Goal: Task Accomplishment & Management: Use online tool/utility

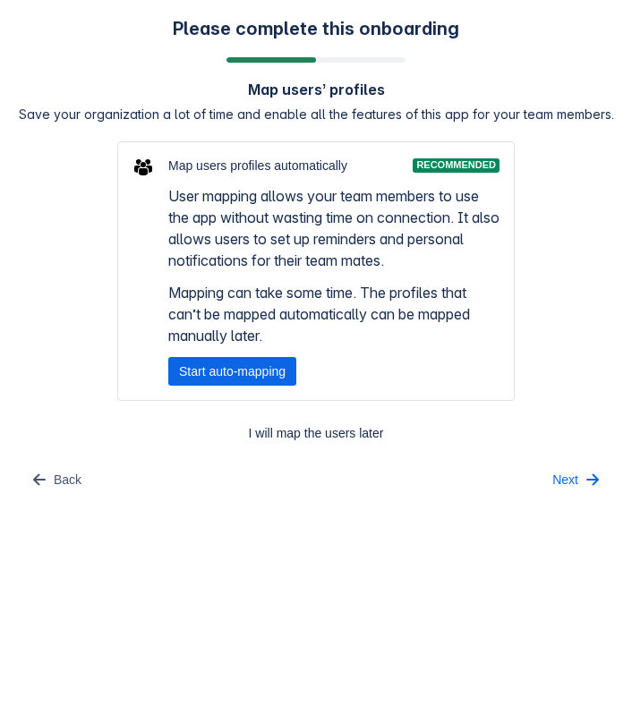
click at [264, 379] on span "Start auto-mapping" at bounding box center [232, 371] width 107 height 29
click at [223, 378] on span "Start auto-mapping" at bounding box center [232, 371] width 107 height 29
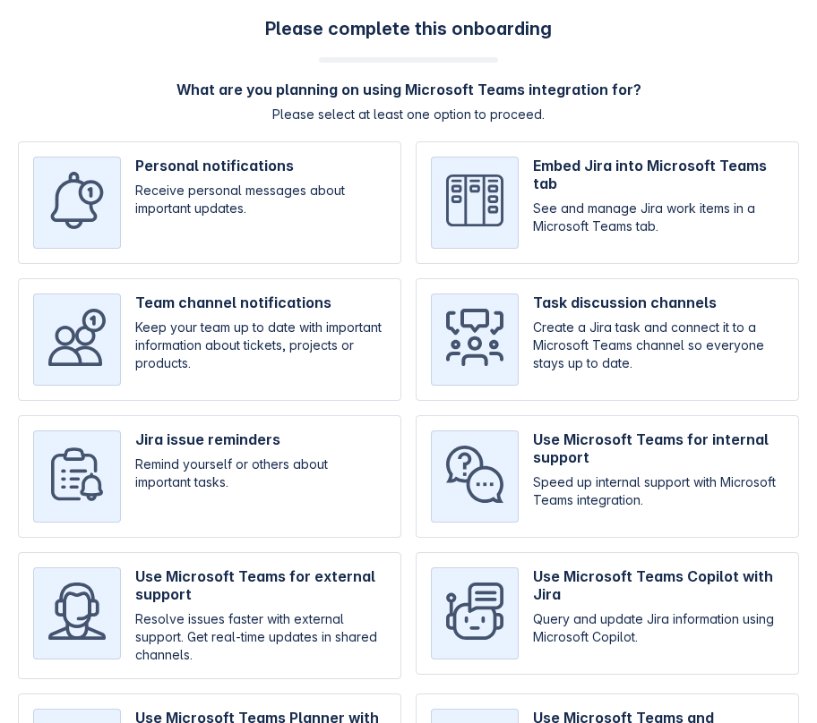
click at [632, 351] on input "checkbox" at bounding box center [606, 339] width 383 height 123
checkbox input "true"
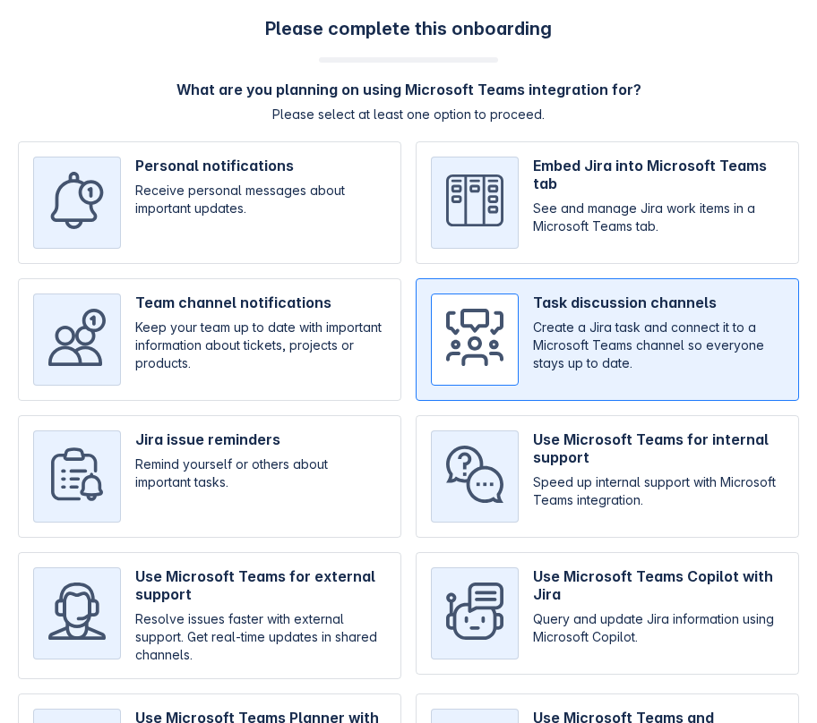
click at [632, 430] on input "checkbox" at bounding box center [606, 476] width 383 height 123
checkbox input "true"
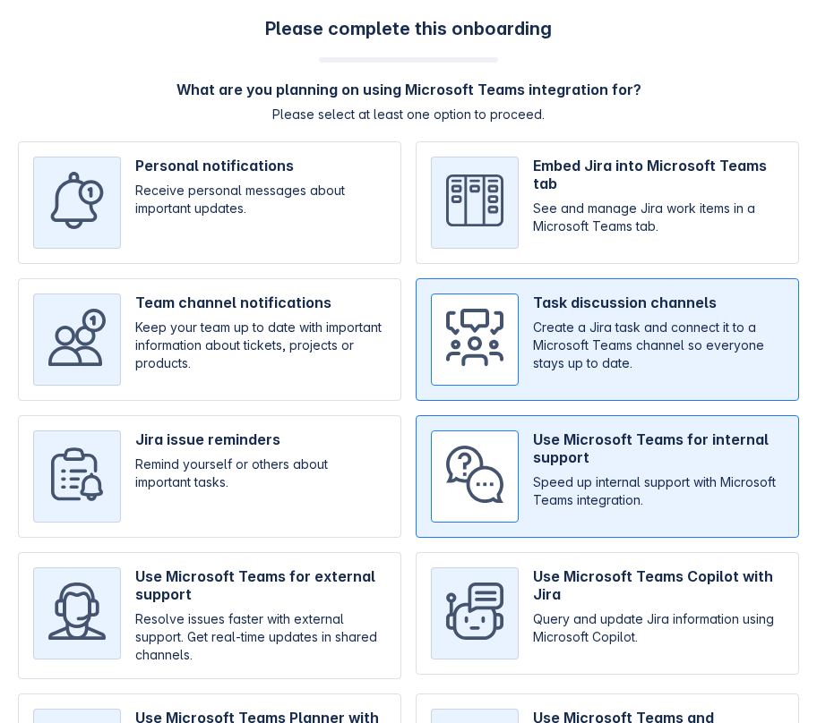
scroll to position [158, 0]
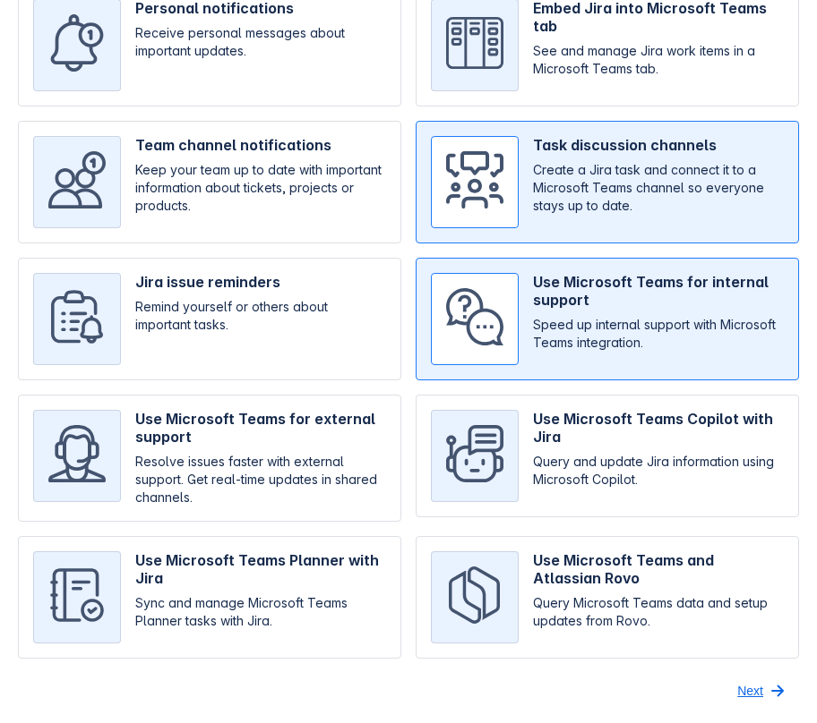
click at [751, 693] on span "Next" at bounding box center [750, 691] width 26 height 29
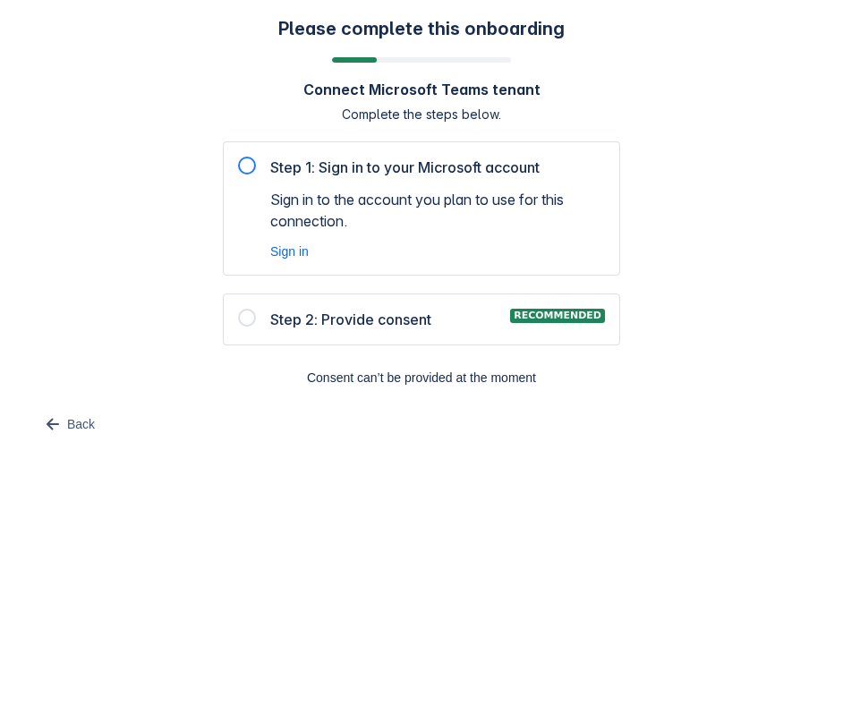
scroll to position [0, 0]
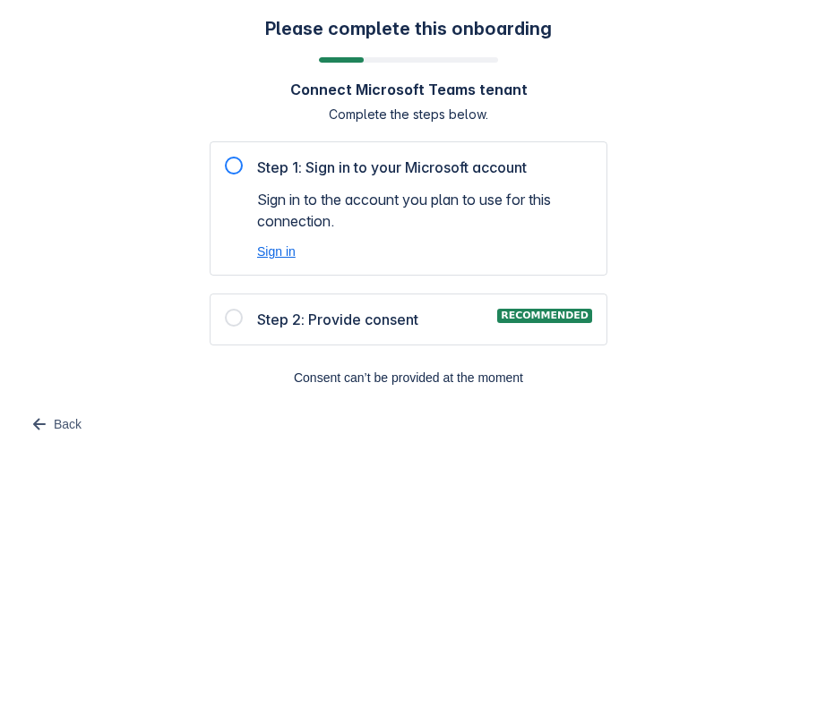
click at [283, 250] on span "Sign in" at bounding box center [276, 252] width 39 height 18
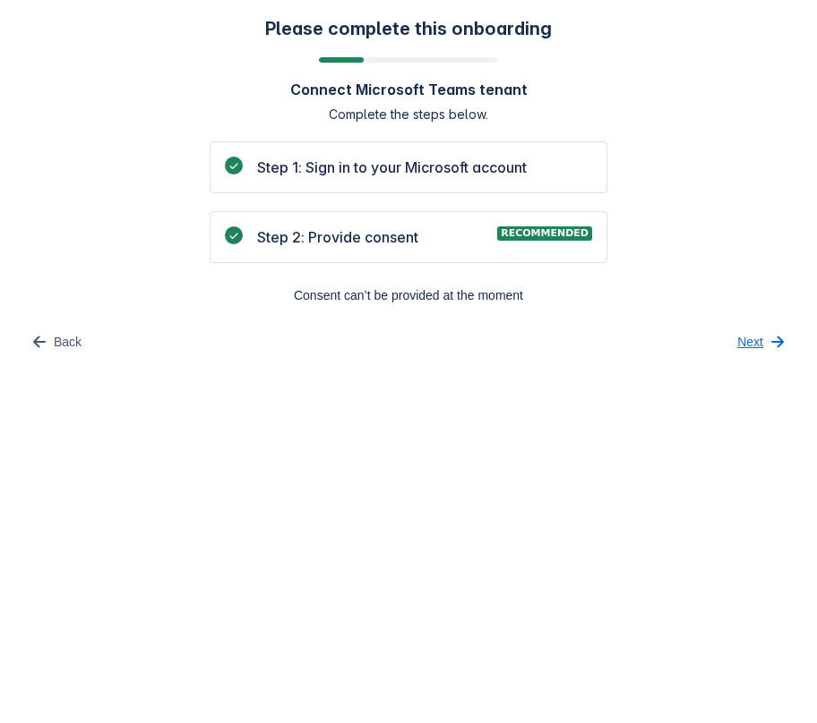
click at [748, 336] on span "Next" at bounding box center [750, 342] width 26 height 29
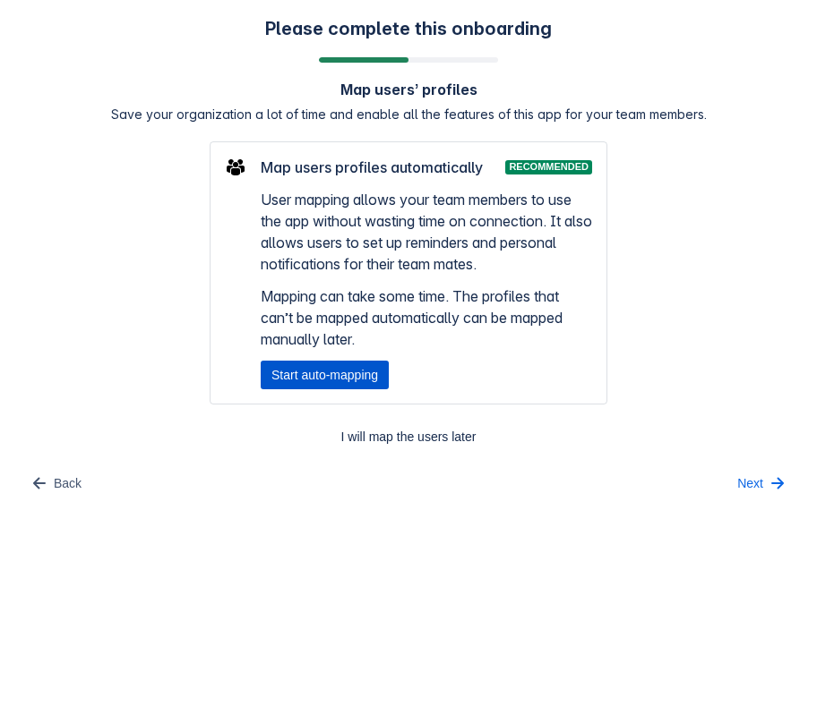
click at [282, 377] on span "Start auto-mapping" at bounding box center [324, 375] width 107 height 29
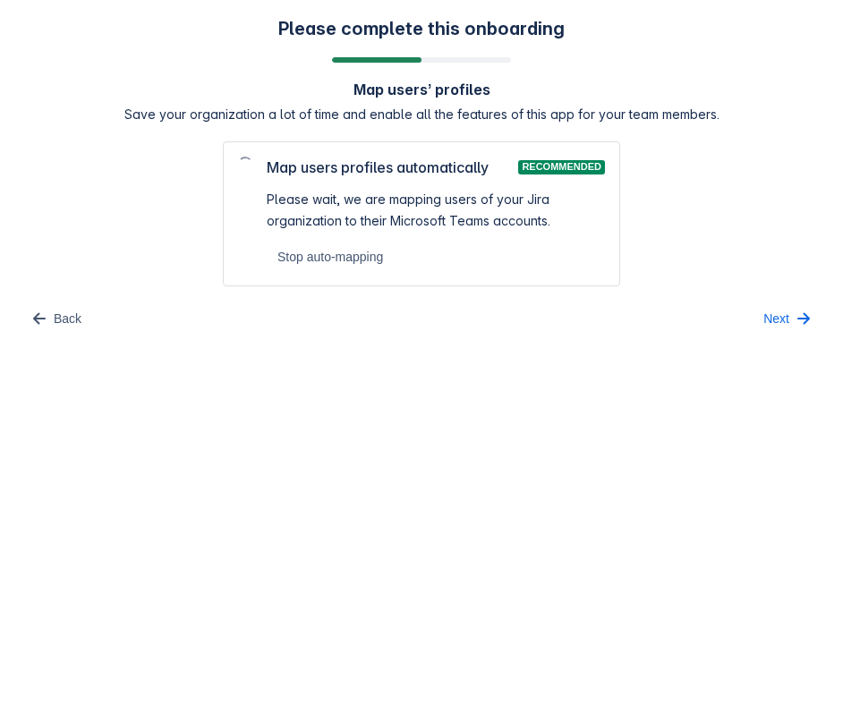
click at [435, 542] on body "Please complete this onboarding Map users’ profiles Save your organization a lo…" at bounding box center [421, 361] width 843 height 723
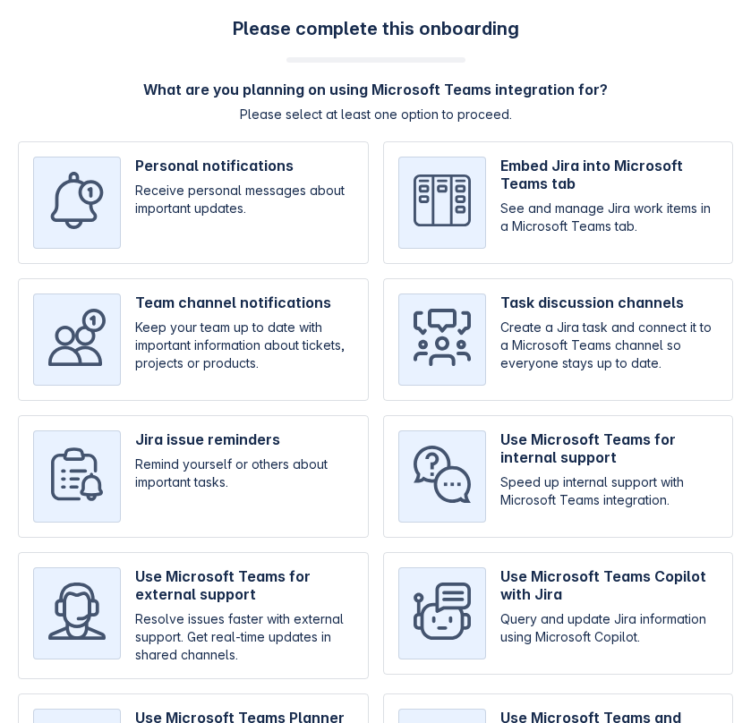
click at [571, 361] on input "checkbox" at bounding box center [558, 339] width 351 height 123
checkbox input "true"
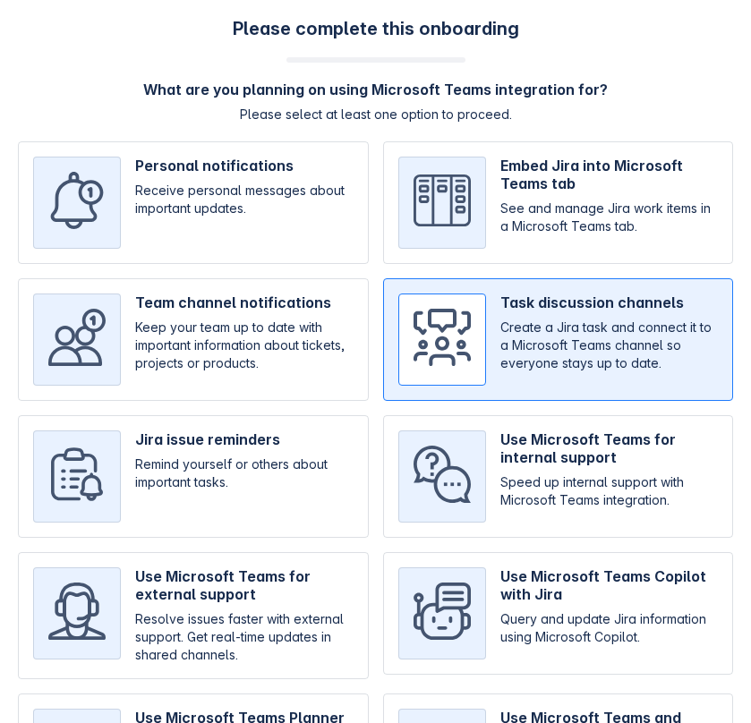
click at [536, 460] on input "checkbox" at bounding box center [558, 476] width 351 height 123
checkbox input "true"
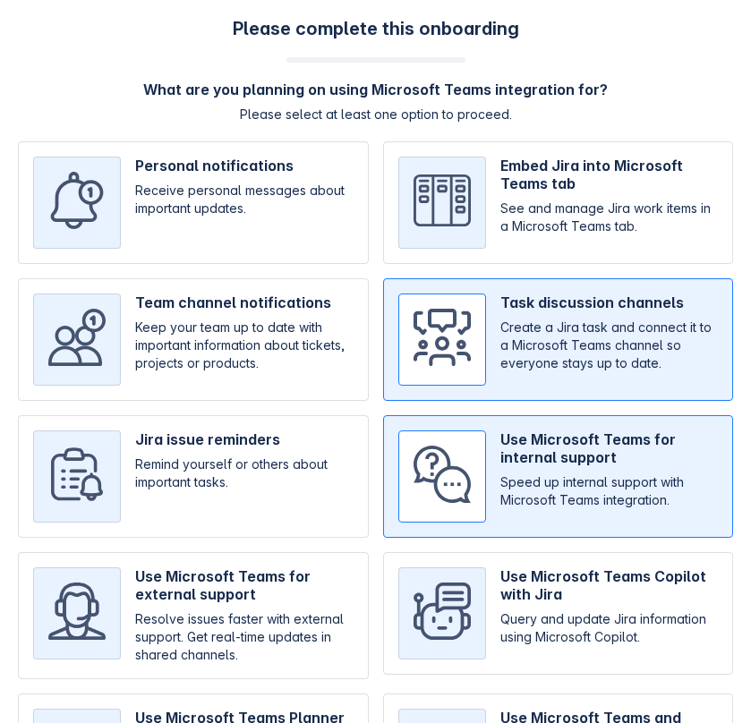
scroll to position [158, 0]
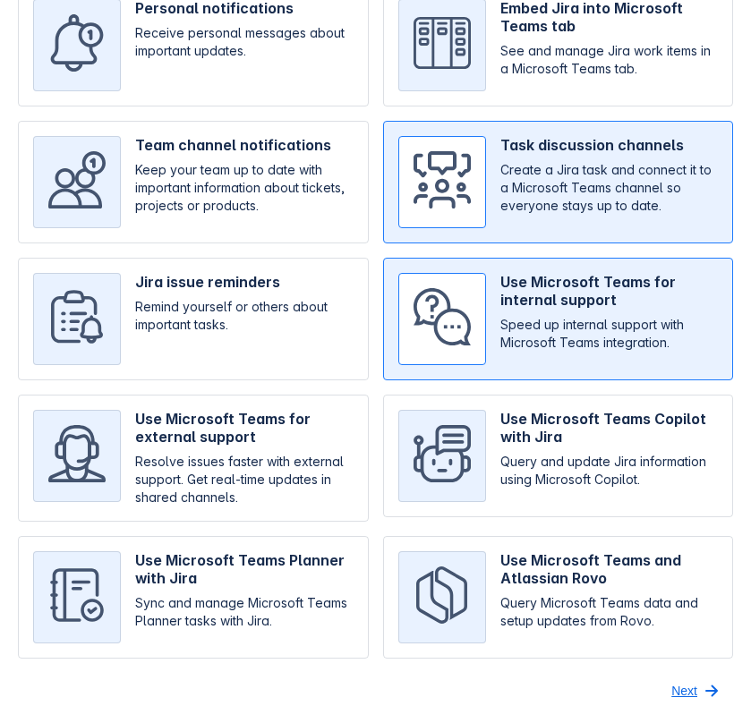
click at [689, 689] on span "Next" at bounding box center [685, 691] width 26 height 29
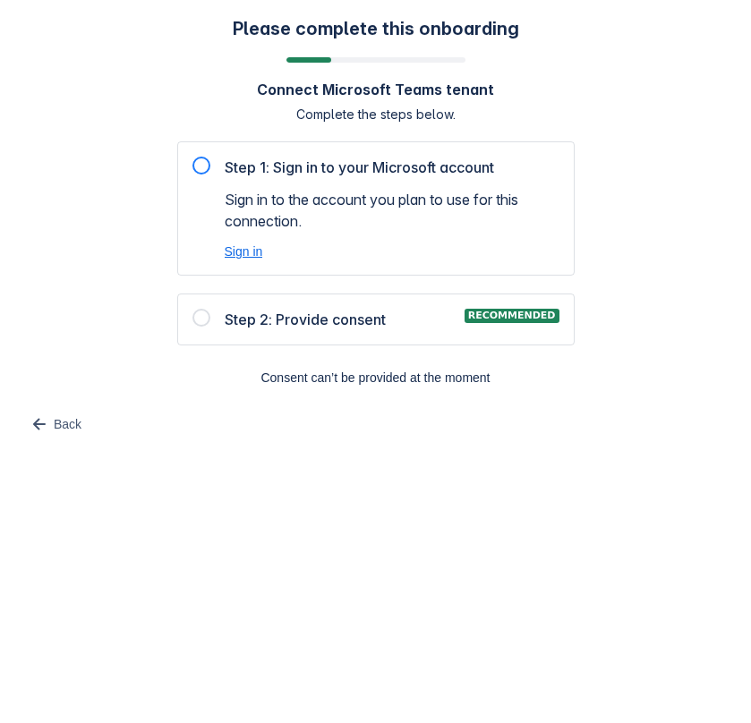
click at [237, 254] on span "Sign in" at bounding box center [244, 252] width 39 height 18
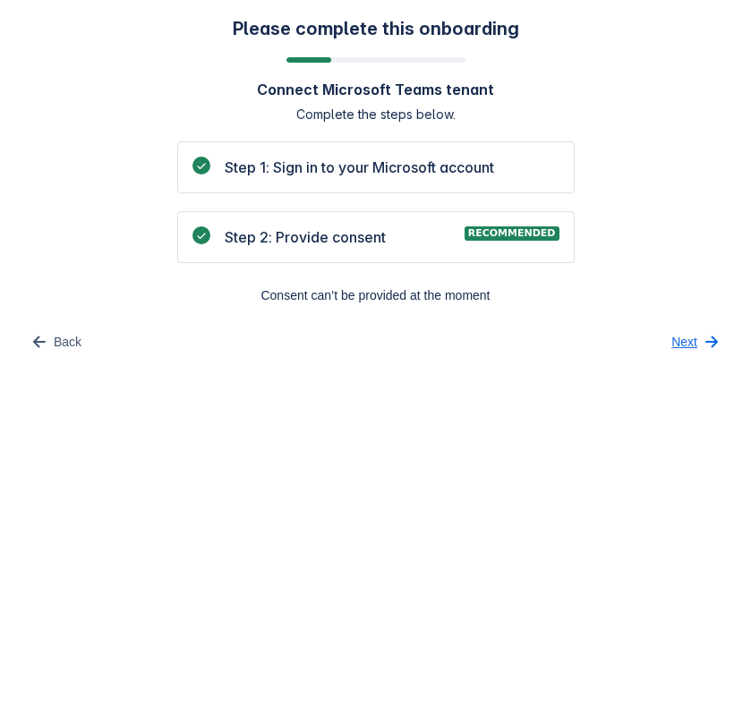
click at [697, 347] on span "Next" at bounding box center [685, 342] width 26 height 29
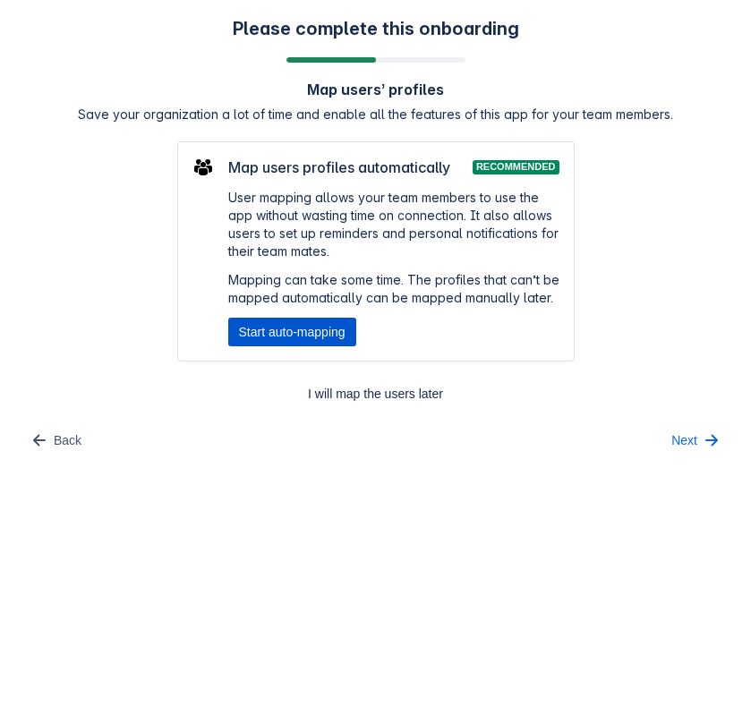
click at [294, 338] on span "Start auto-mapping" at bounding box center [292, 332] width 107 height 29
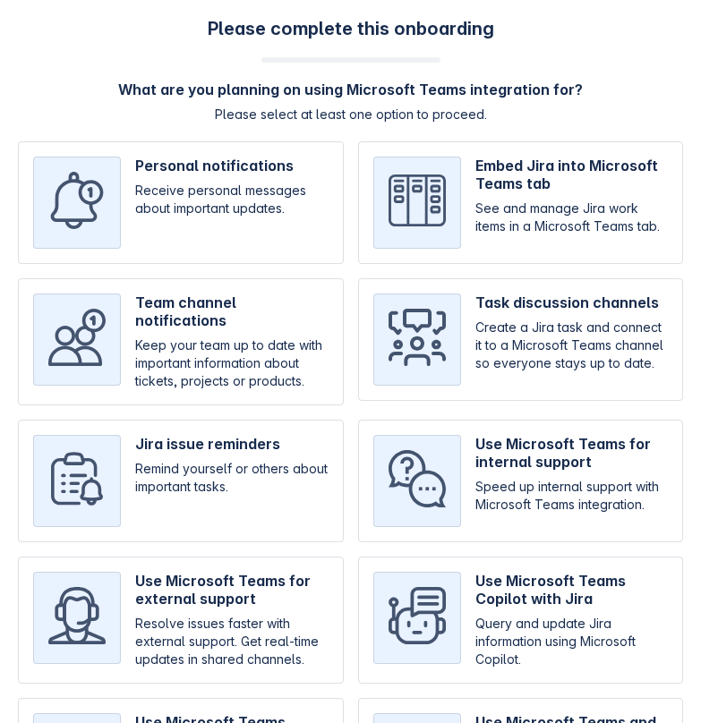
click at [520, 322] on input "checkbox" at bounding box center [521, 341] width 326 height 127
checkbox input "true"
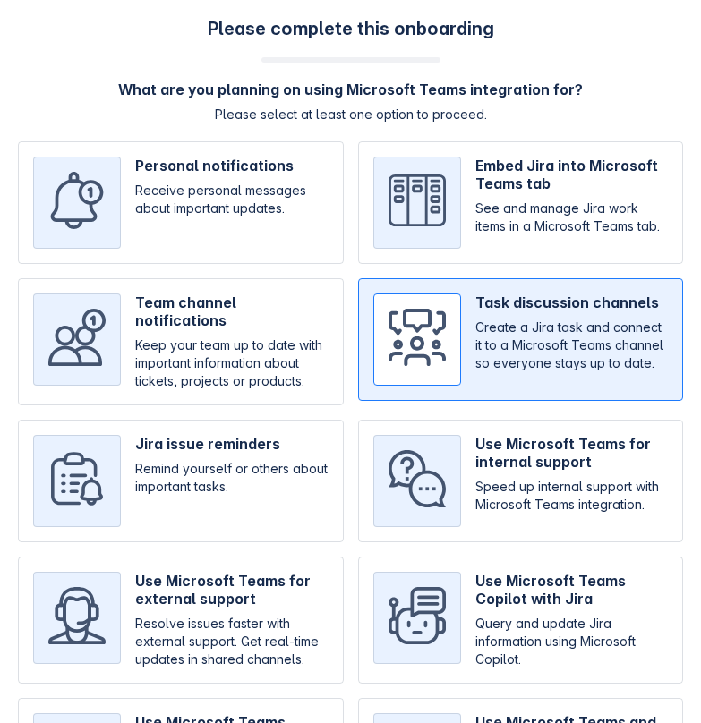
click at [504, 496] on input "checkbox" at bounding box center [521, 481] width 326 height 123
checkbox input "true"
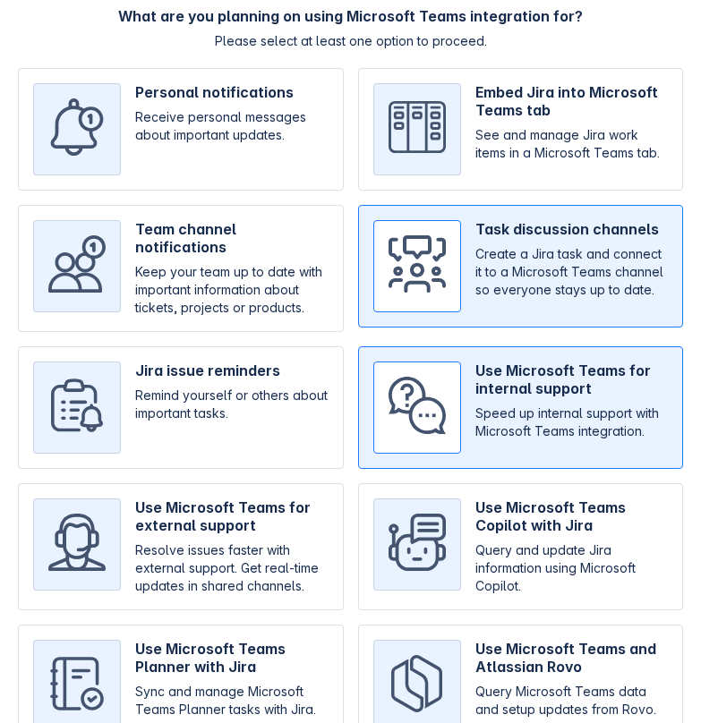
scroll to position [158, 0]
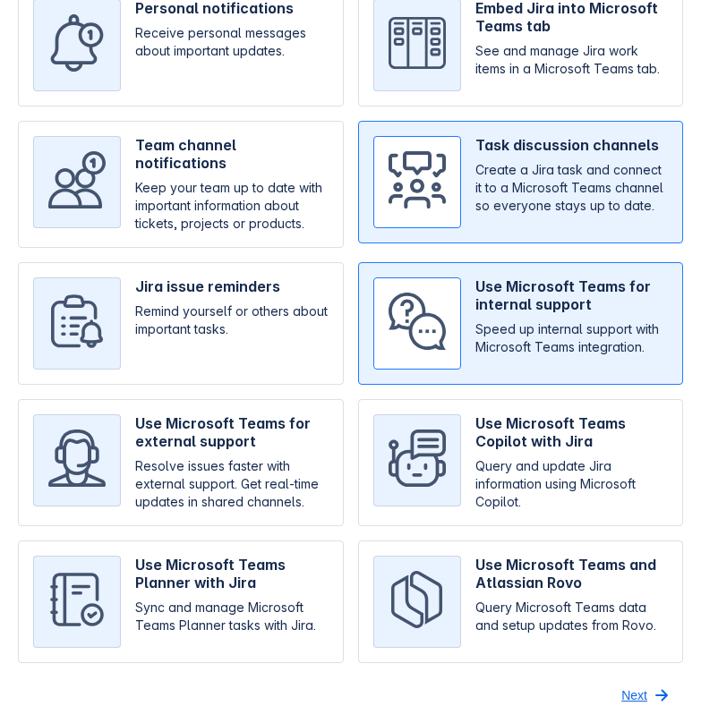
click at [637, 689] on span "Next" at bounding box center [634, 695] width 26 height 29
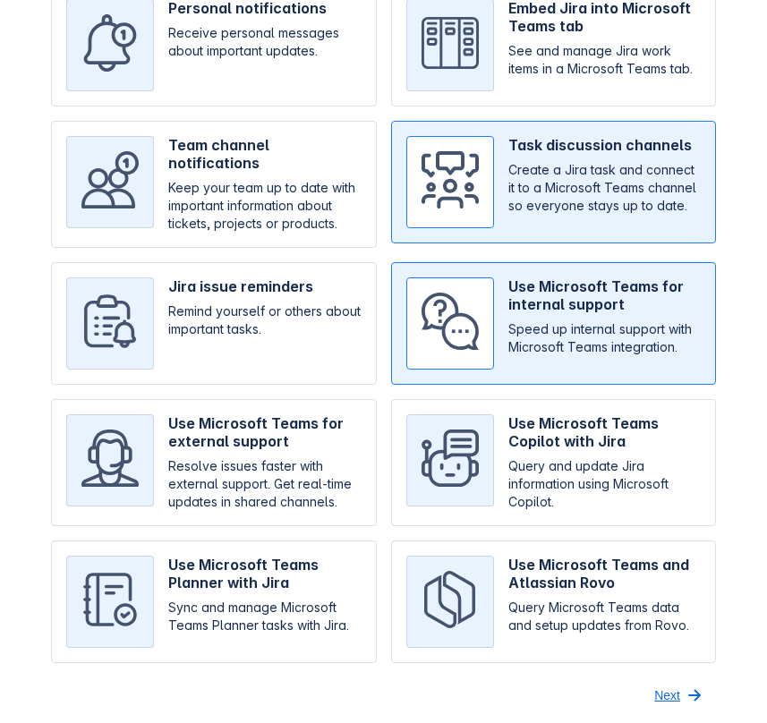
scroll to position [0, 0]
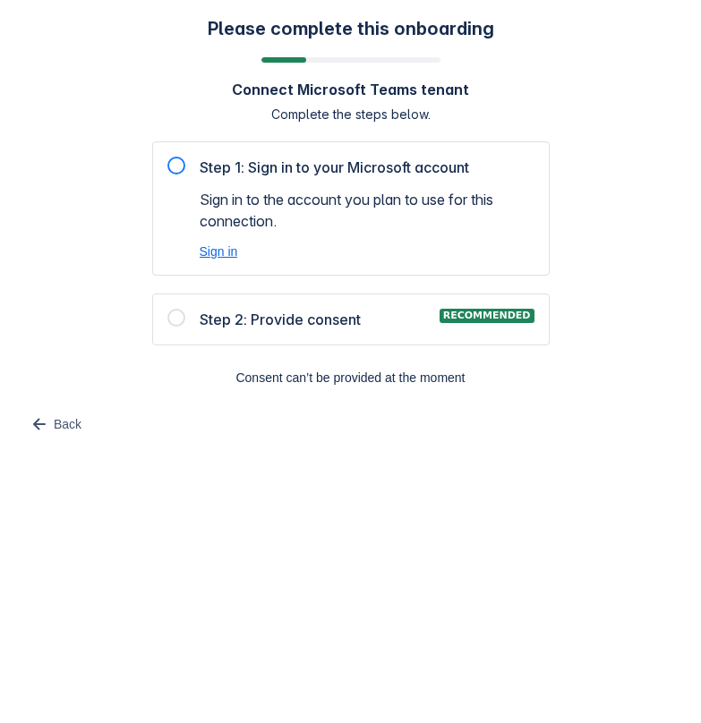
click at [218, 249] on span "Sign in" at bounding box center [219, 252] width 39 height 18
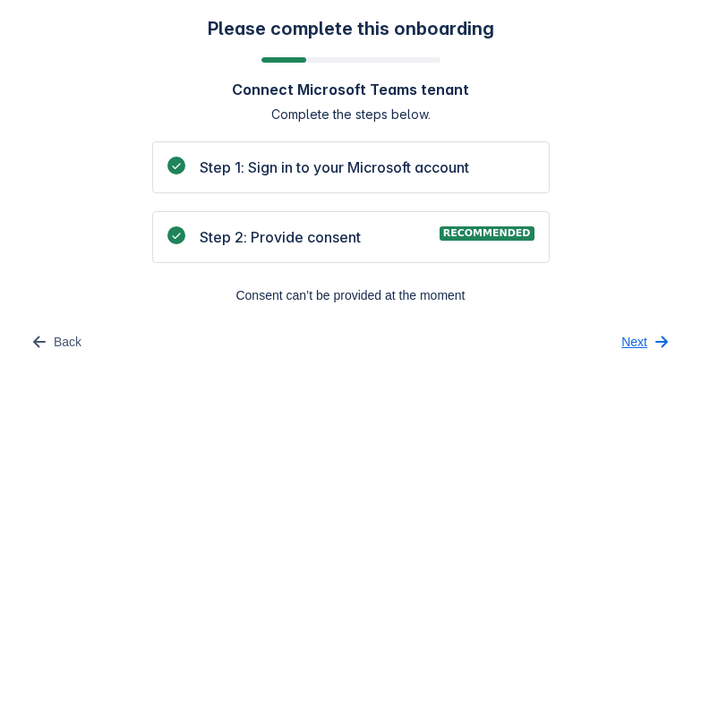
click at [638, 334] on span "Next" at bounding box center [634, 342] width 26 height 29
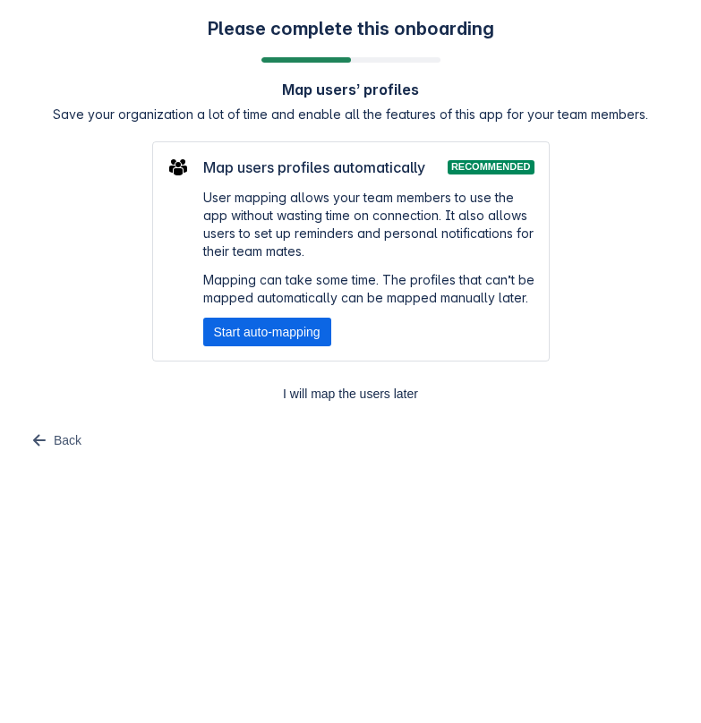
click at [245, 347] on div "Map users profiles automatically Recommended User mapping allows your team memb…" at bounding box center [351, 251] width 398 height 220
click at [240, 333] on span "Start auto-mapping" at bounding box center [267, 332] width 107 height 29
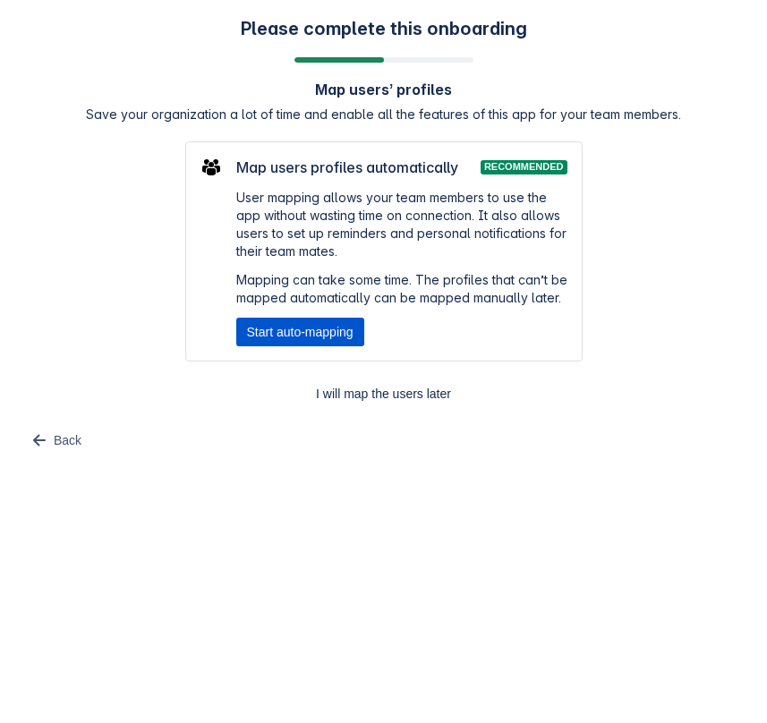
click at [279, 326] on span "Start auto-mapping" at bounding box center [300, 332] width 107 height 29
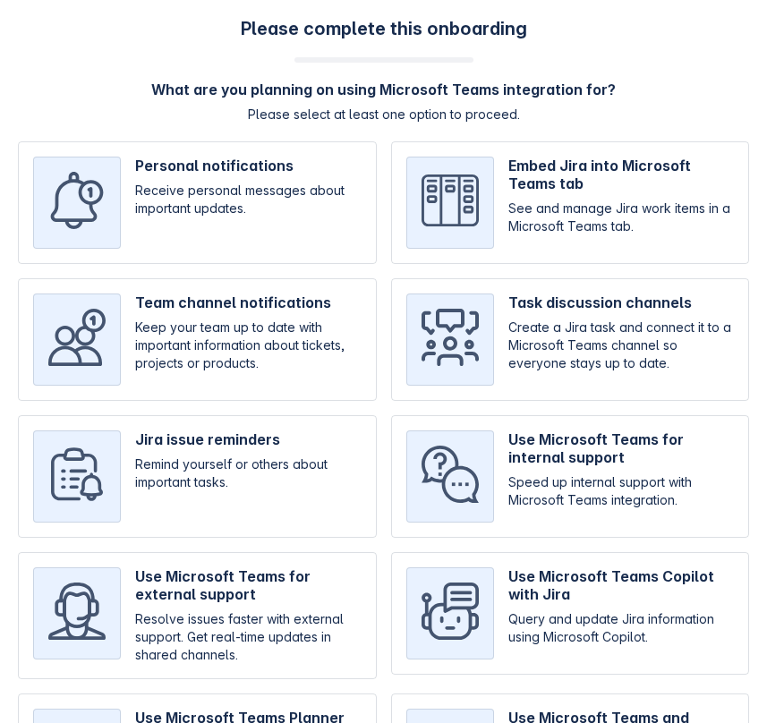
click at [561, 372] on input "checkbox" at bounding box center [570, 339] width 359 height 123
checkbox input "true"
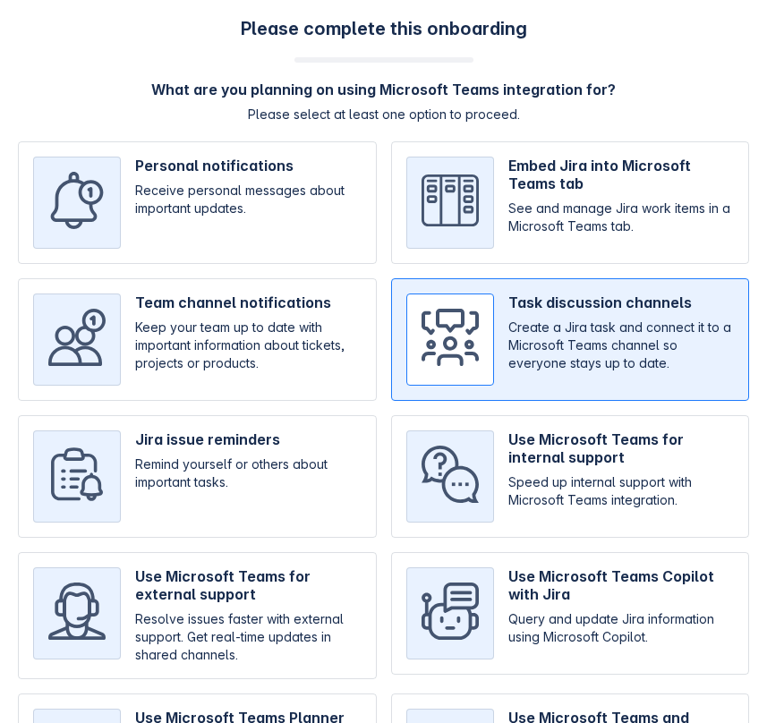
click at [551, 445] on input "checkbox" at bounding box center [570, 476] width 359 height 123
checkbox input "true"
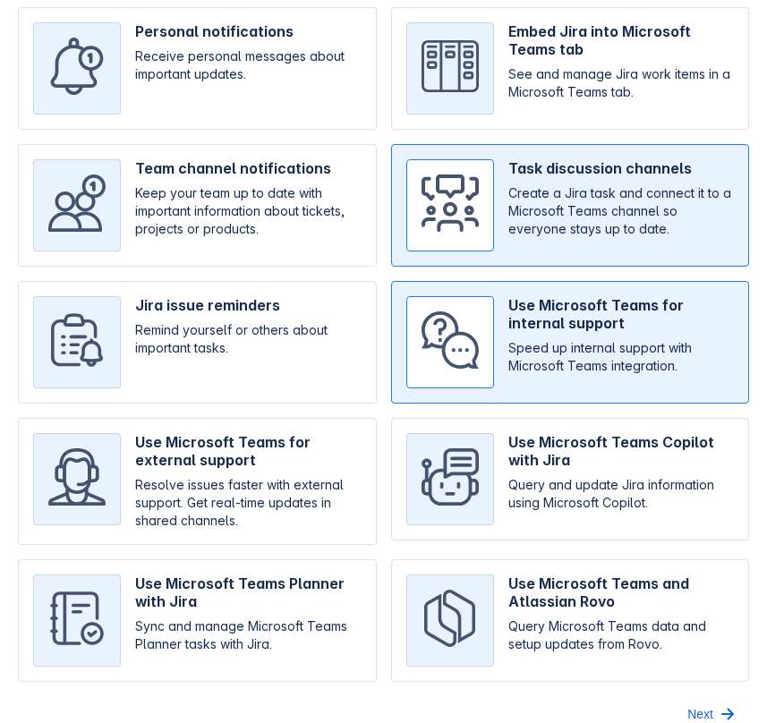
scroll to position [158, 0]
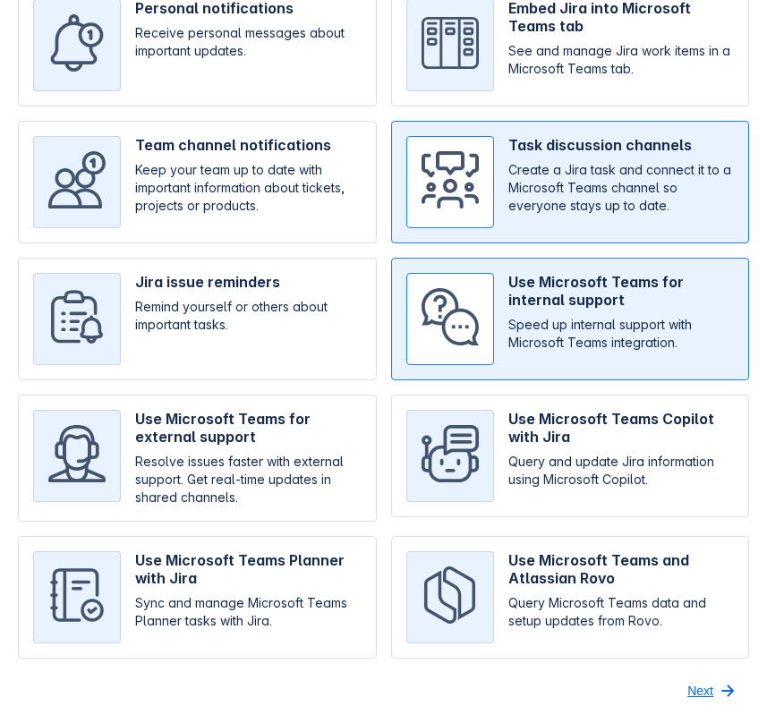
click at [709, 689] on span "Next" at bounding box center [701, 691] width 26 height 29
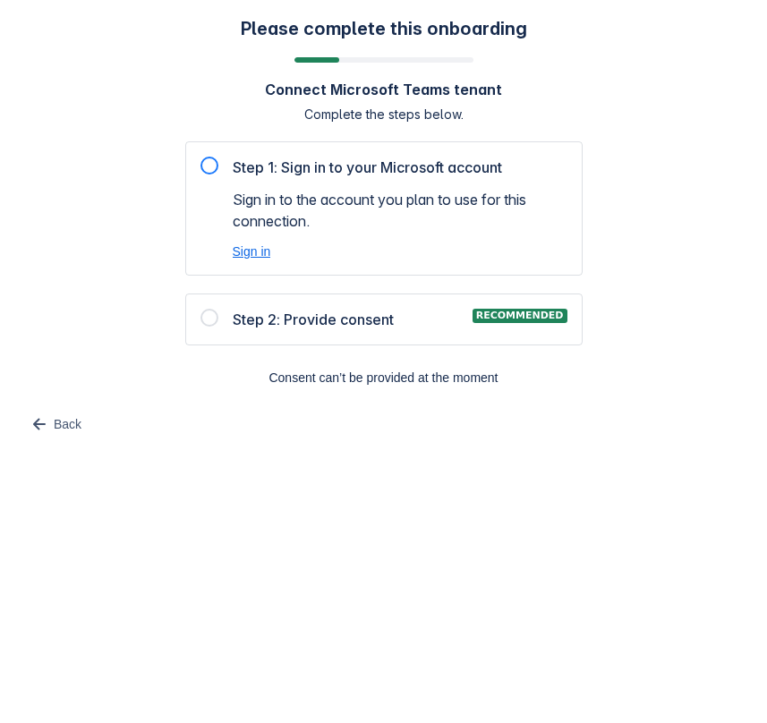
click at [259, 247] on span "Sign in" at bounding box center [252, 252] width 39 height 18
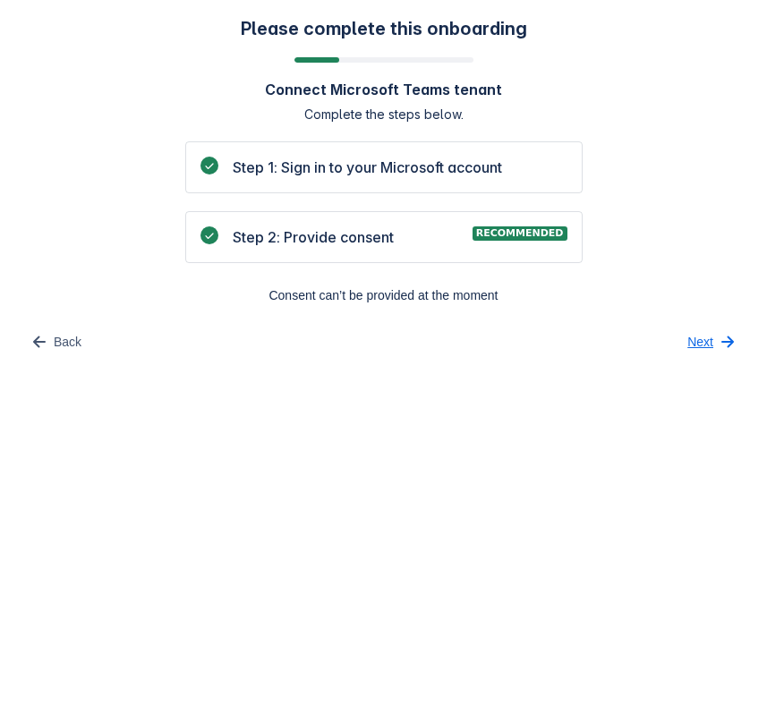
click at [699, 338] on span "Next" at bounding box center [701, 342] width 26 height 29
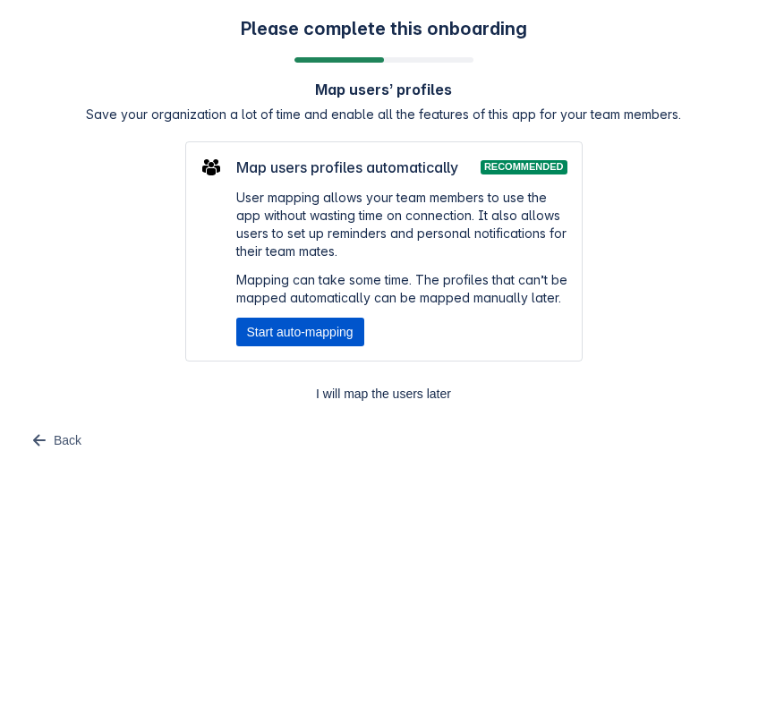
click at [281, 329] on span "Start auto-mapping" at bounding box center [300, 332] width 107 height 29
click at [312, 342] on span "Start auto-mapping" at bounding box center [300, 332] width 107 height 29
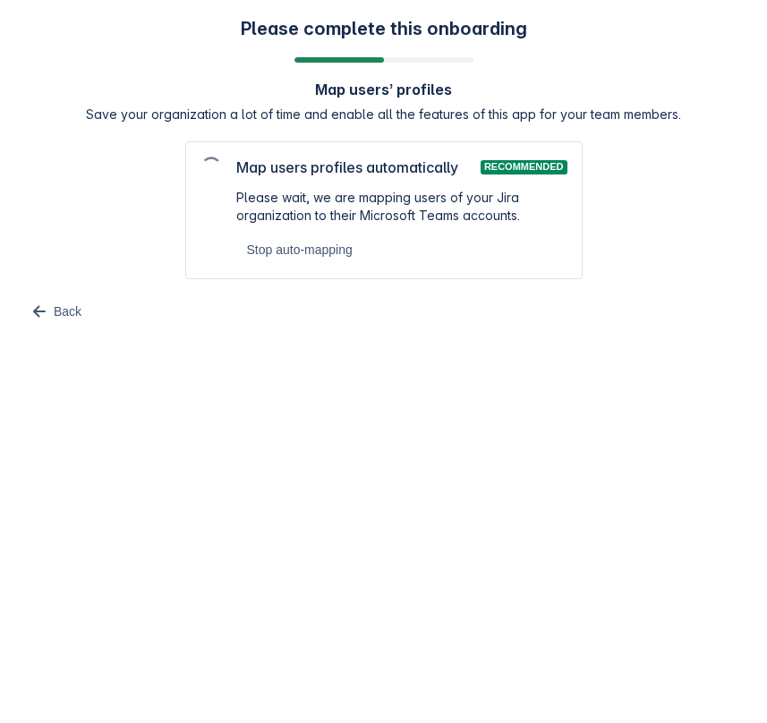
click at [598, 588] on body "Please complete this onboarding Map users’ profiles Save your organization a lo…" at bounding box center [383, 361] width 767 height 723
